Goal: Task Accomplishment & Management: Use online tool/utility

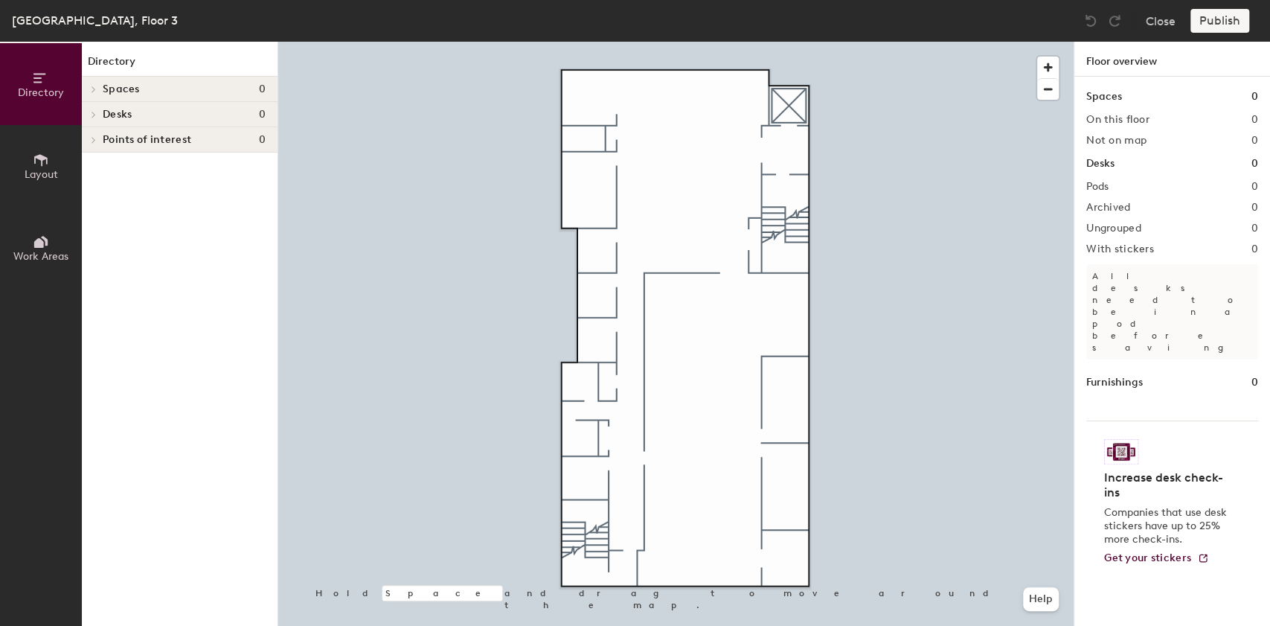
click at [44, 173] on span "Layout" at bounding box center [41, 174] width 33 height 13
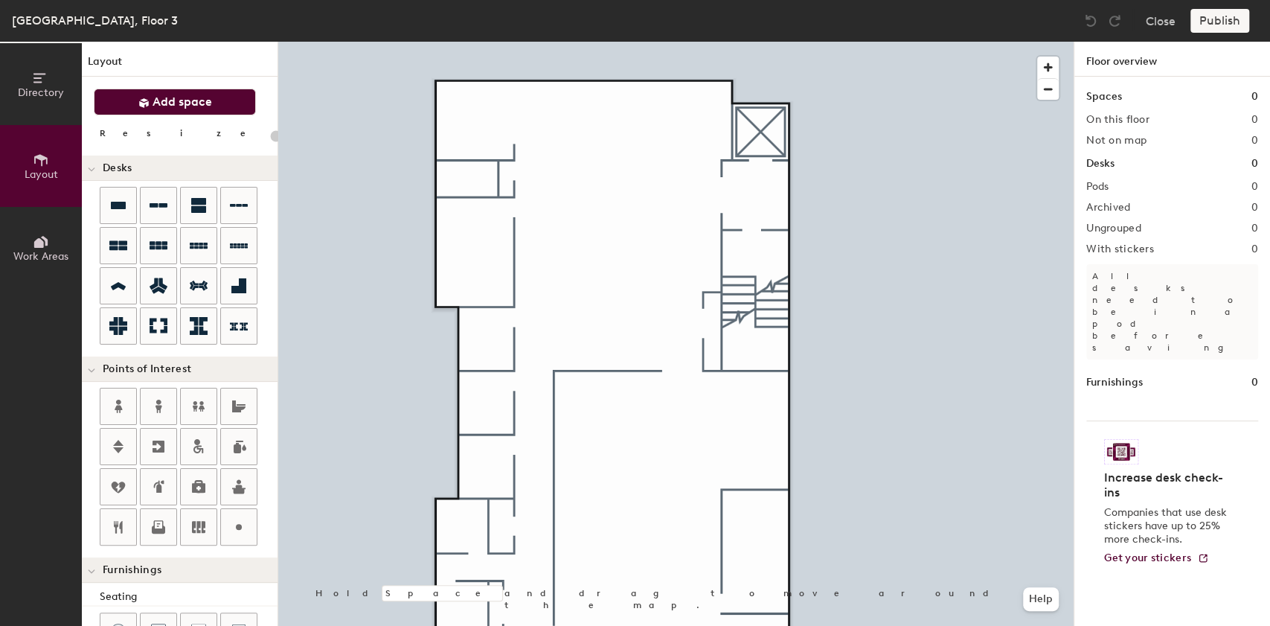
click at [155, 100] on span "Add space" at bounding box center [183, 101] width 60 height 15
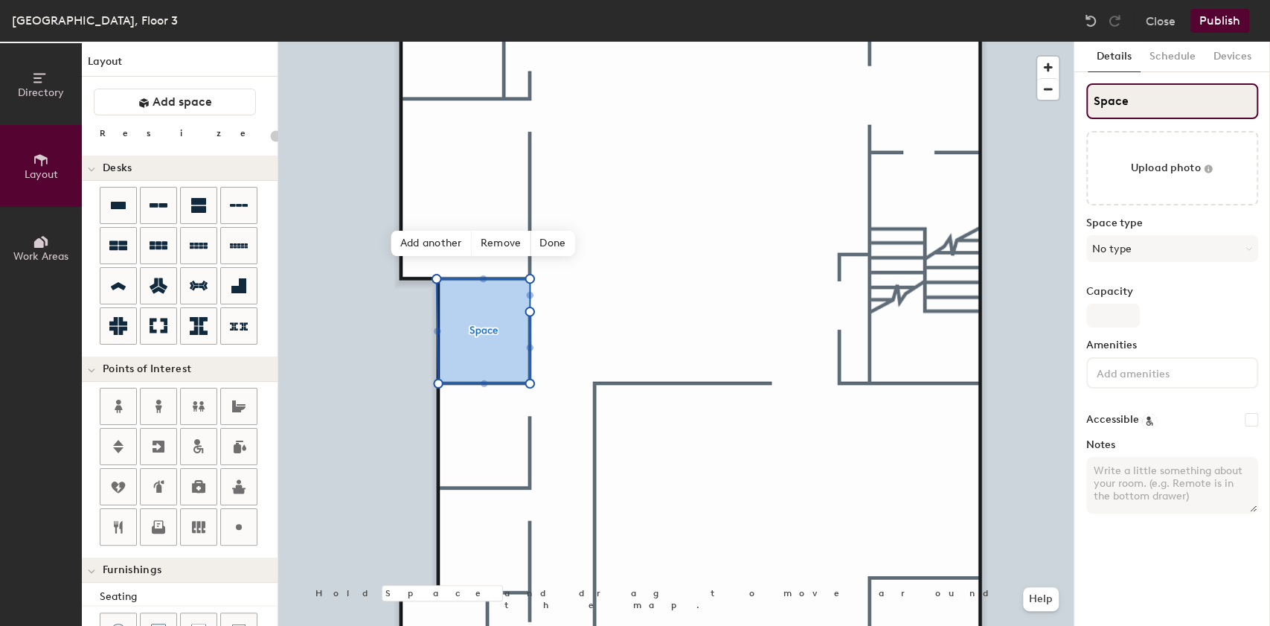
drag, startPoint x: 1126, startPoint y: 103, endPoint x: 1080, endPoint y: 101, distance: 46.2
click at [1080, 101] on div "Details Schedule Devices Space Upload photo Space type No type Capacity Ameniti…" at bounding box center [1172, 334] width 196 height 584
click at [1167, 54] on button "Schedule" at bounding box center [1173, 57] width 64 height 31
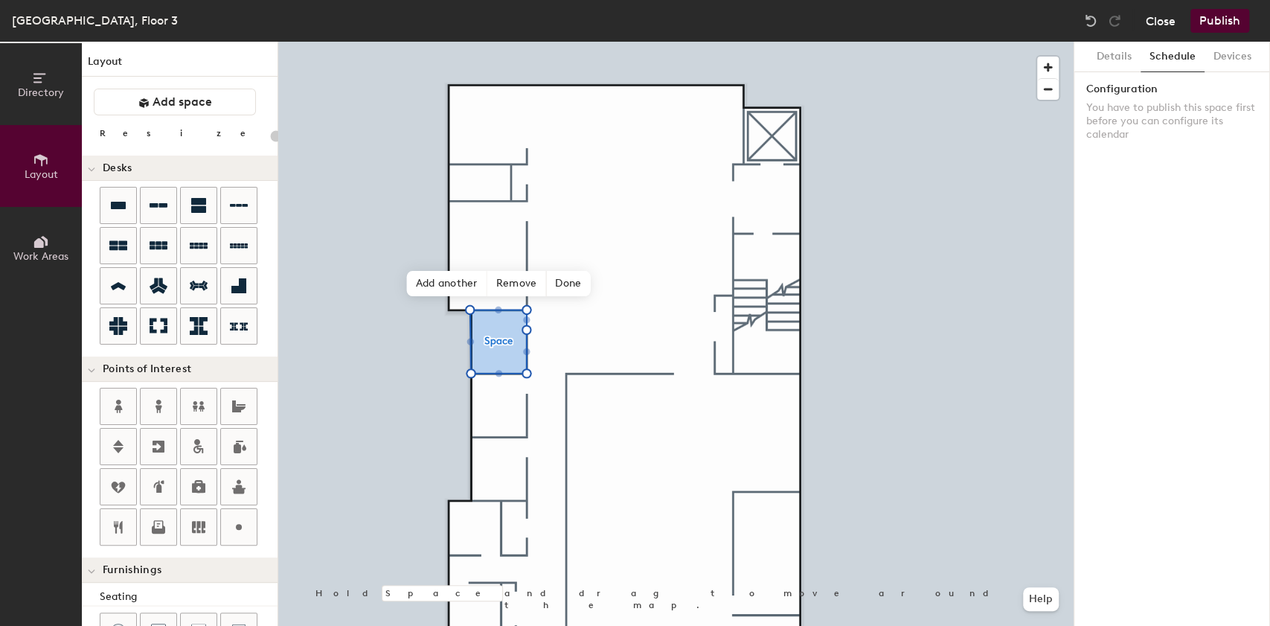
click at [1163, 19] on button "Close" at bounding box center [1161, 21] width 30 height 24
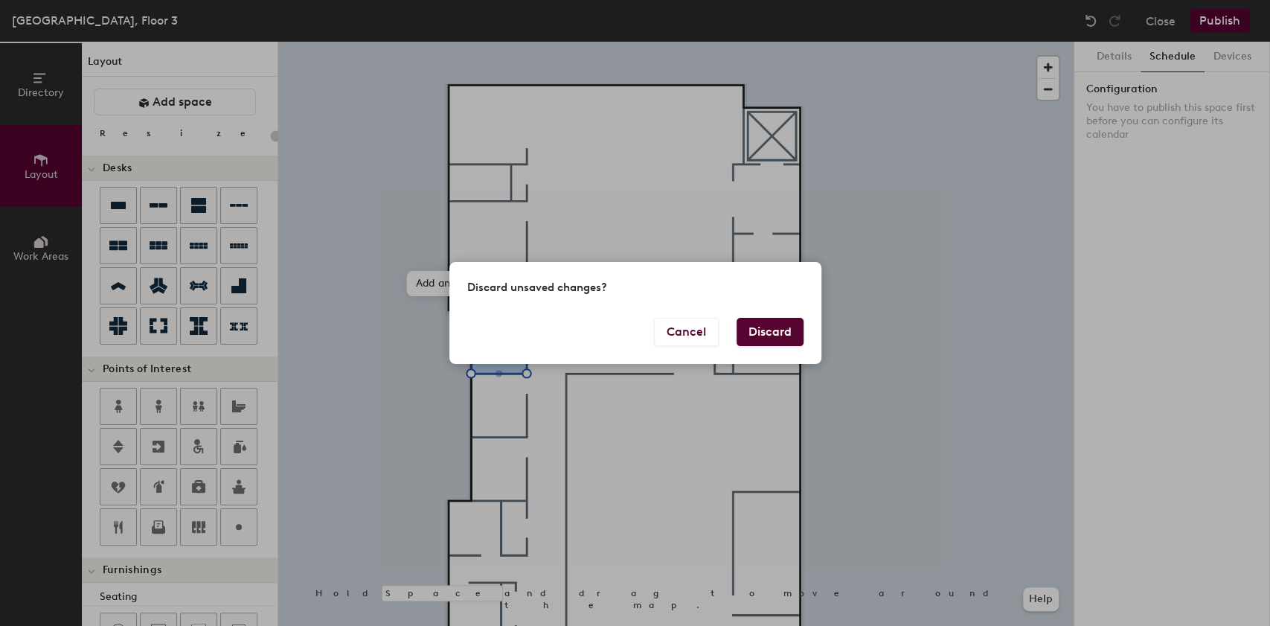
click at [754, 328] on button "Discard" at bounding box center [770, 332] width 67 height 28
type input "20"
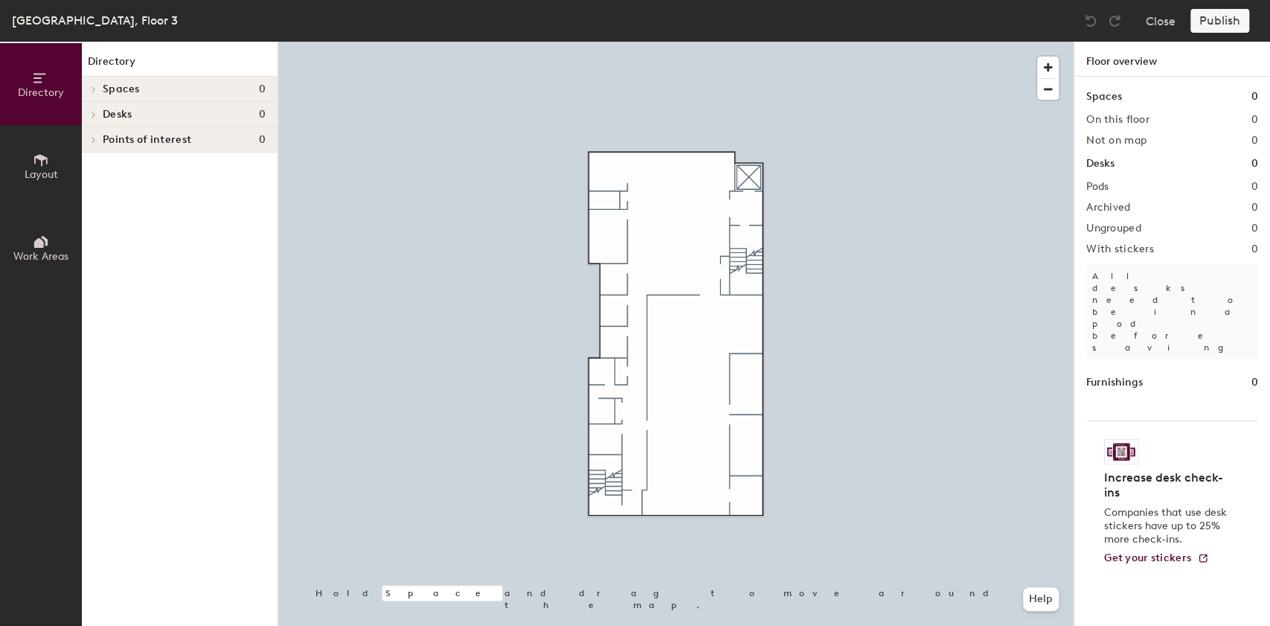
click at [48, 173] on span "Layout" at bounding box center [41, 174] width 33 height 13
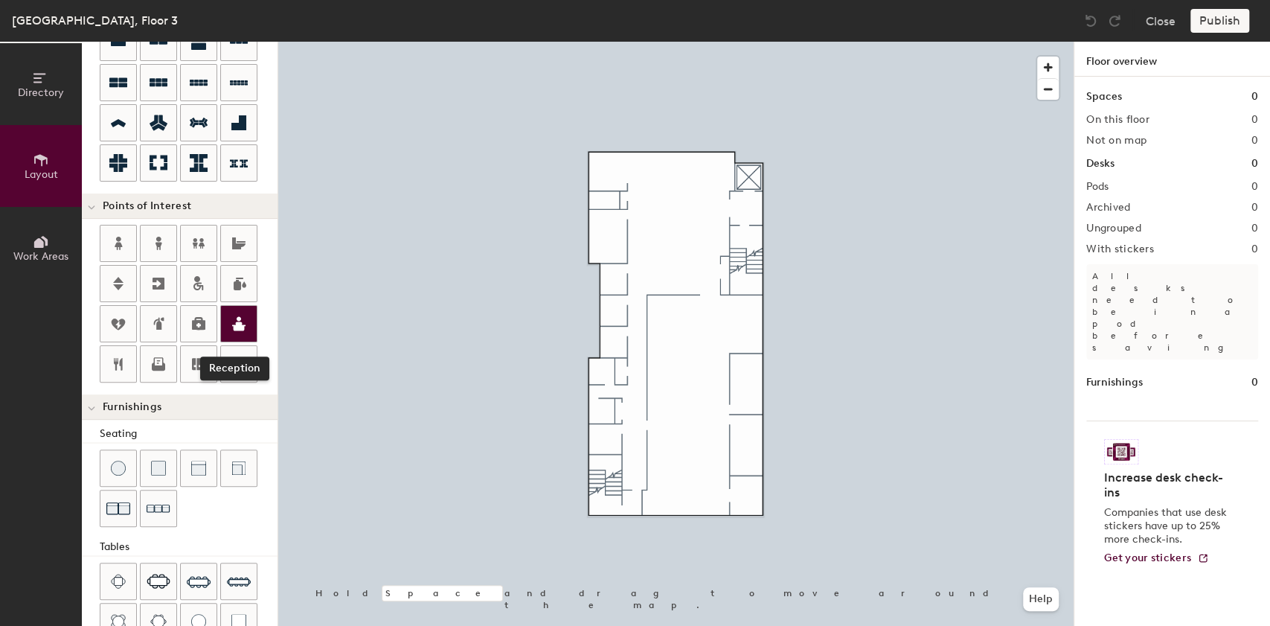
scroll to position [198, 0]
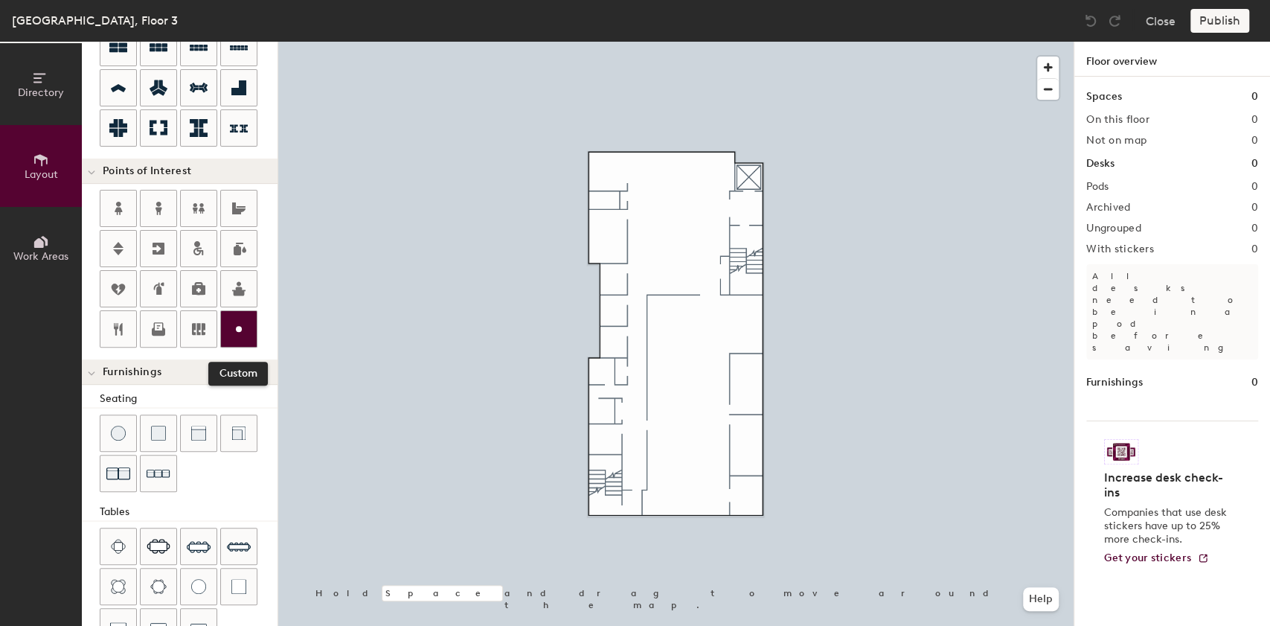
click at [236, 330] on icon at bounding box center [239, 329] width 18 height 18
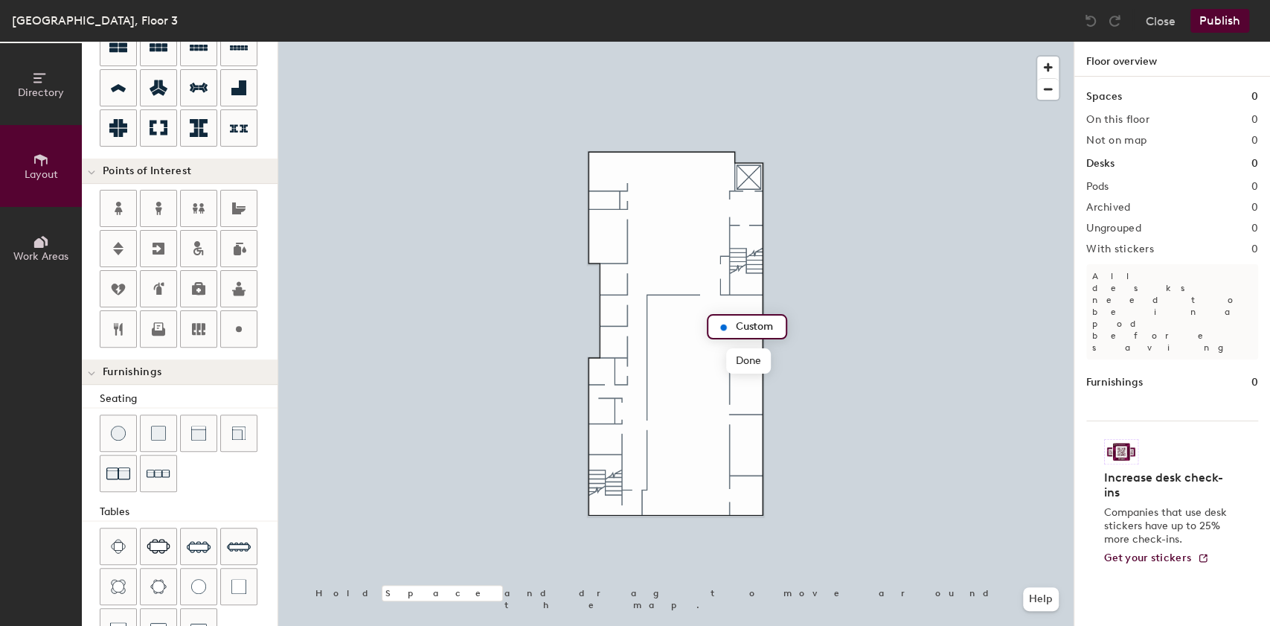
type input "20"
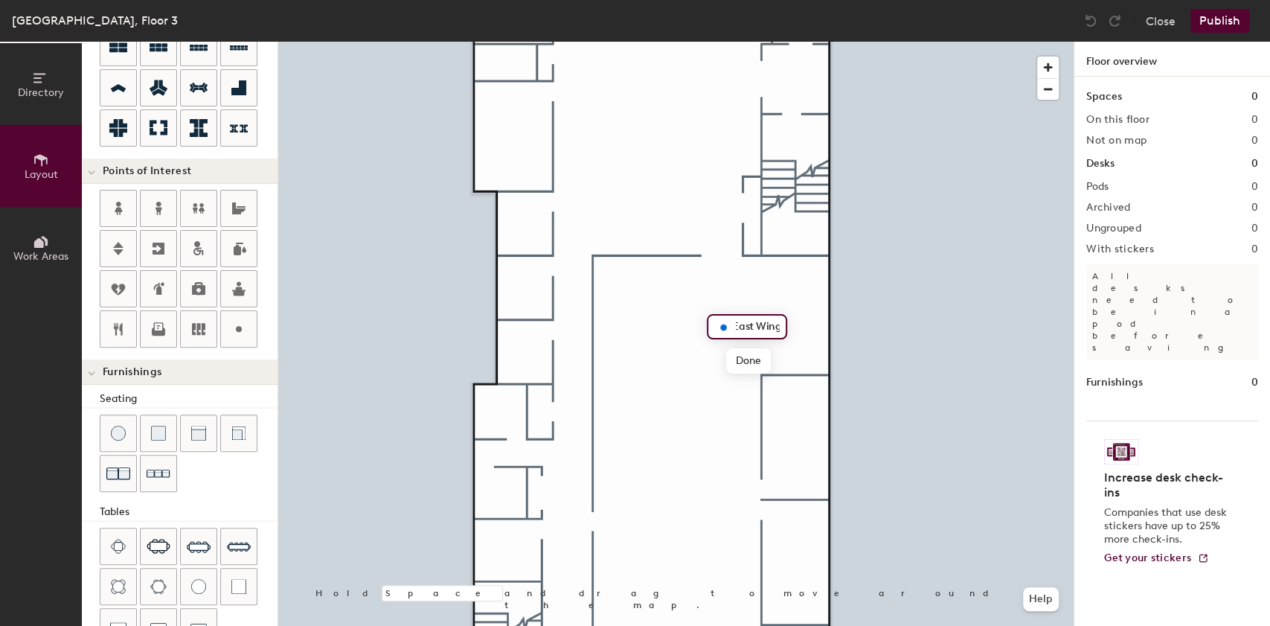
scroll to position [0, 0]
type input "East Wing"
click at [691, 42] on div at bounding box center [675, 42] width 795 height 0
click at [812, 330] on span "Delete" at bounding box center [818, 326] width 52 height 25
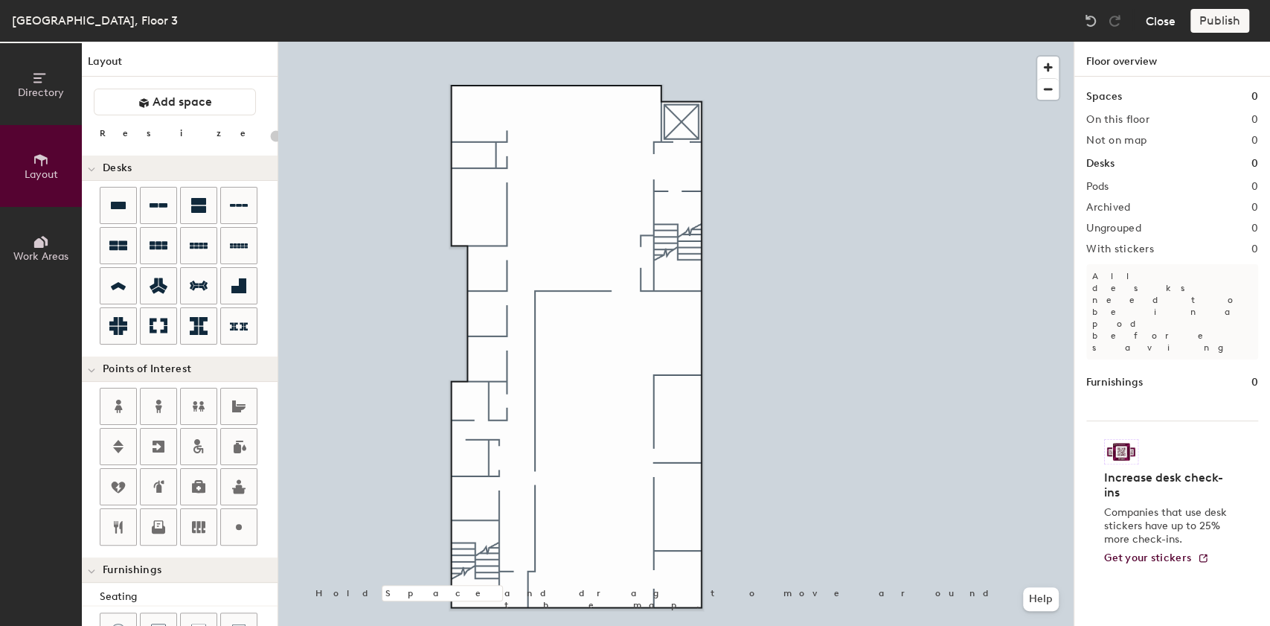
click at [1173, 22] on button "Close" at bounding box center [1161, 21] width 30 height 24
type input "20"
